Goal: Browse casually: Explore the website without a specific task or goal

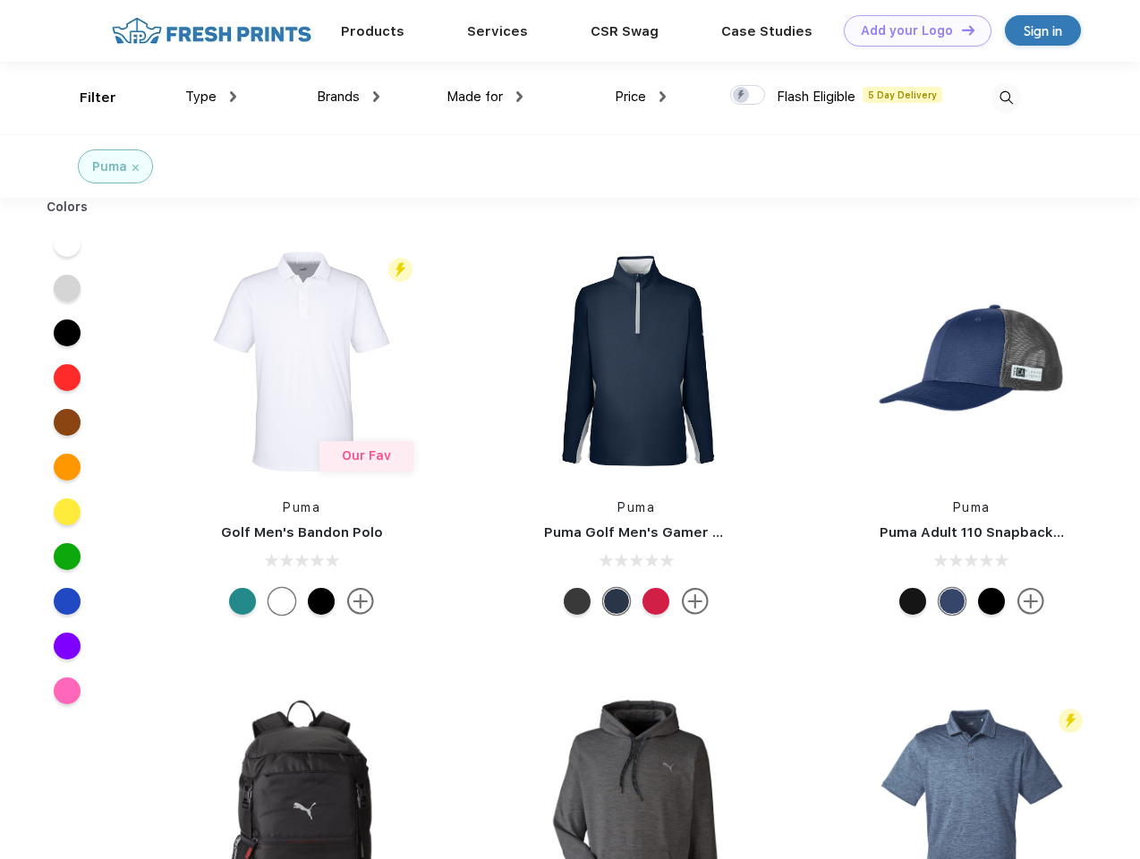
scroll to position [1, 0]
click at [911, 30] on link "Add your Logo Design Tool" at bounding box center [918, 30] width 148 height 31
click at [0, 0] on div "Design Tool" at bounding box center [0, 0] width 0 height 0
click at [961, 30] on link "Add your Logo Design Tool" at bounding box center [918, 30] width 148 height 31
click at [86, 98] on div "Filter" at bounding box center [98, 98] width 37 height 21
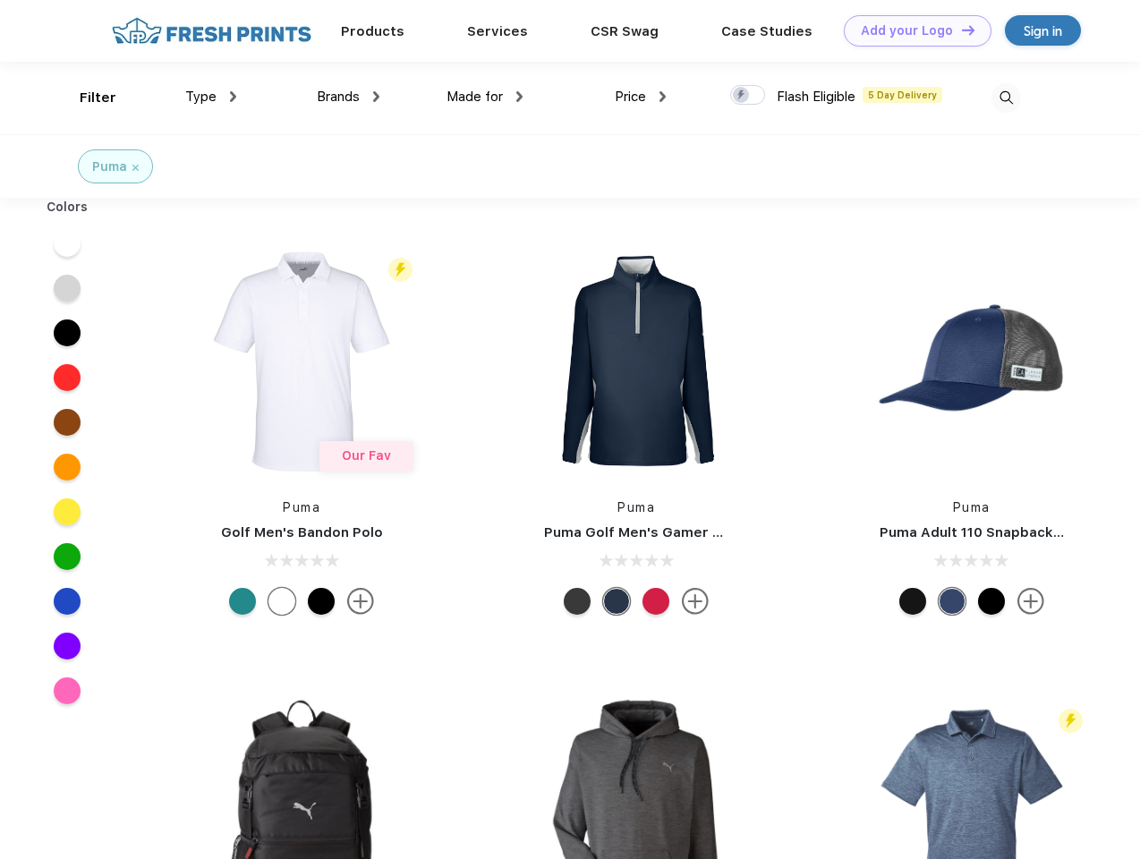
click at [211, 97] on span "Type" at bounding box center [200, 97] width 31 height 16
click at [348, 97] on span "Brands" at bounding box center [338, 97] width 43 height 16
click at [485, 97] on span "Made for" at bounding box center [475, 97] width 56 height 16
click at [641, 97] on span "Price" at bounding box center [630, 97] width 31 height 16
click at [748, 96] on div at bounding box center [747, 95] width 35 height 20
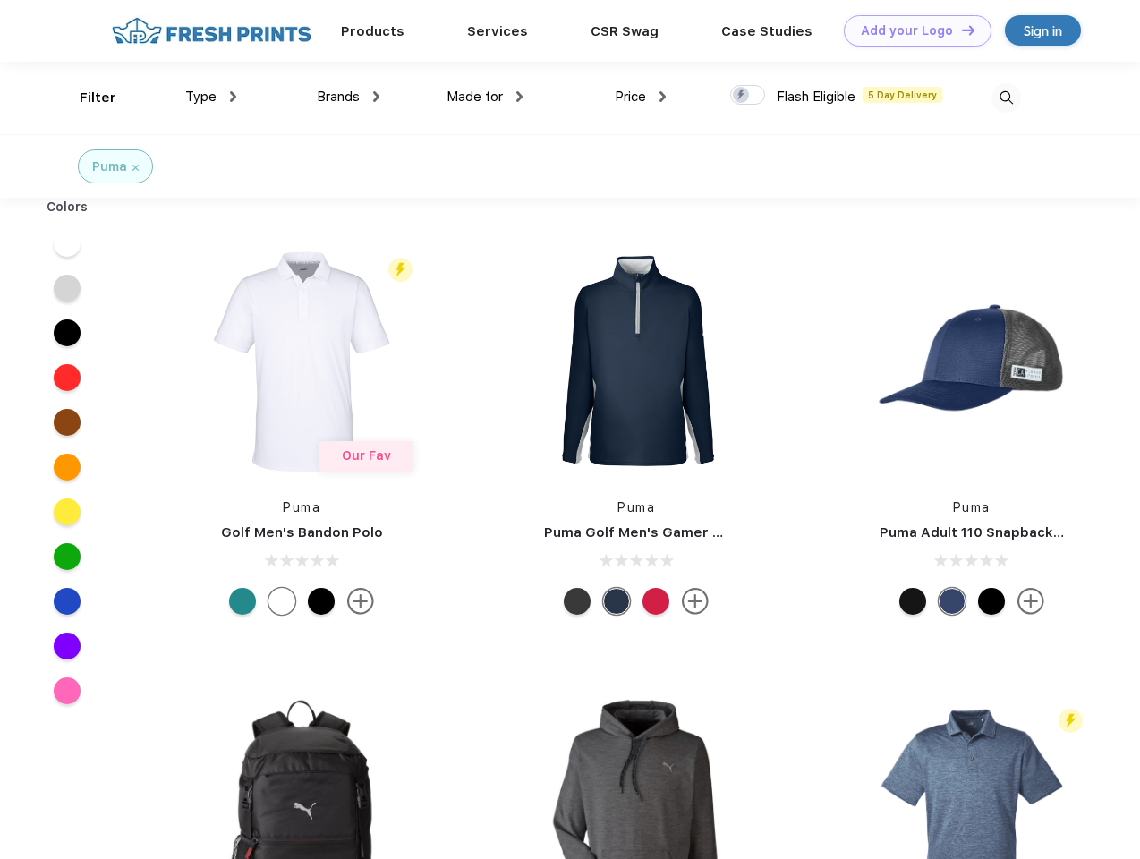
click at [742, 96] on input "checkbox" at bounding box center [736, 90] width 12 height 12
click at [1006, 98] on img at bounding box center [1007, 98] width 30 height 30
